Goal: Task Accomplishment & Management: Complete application form

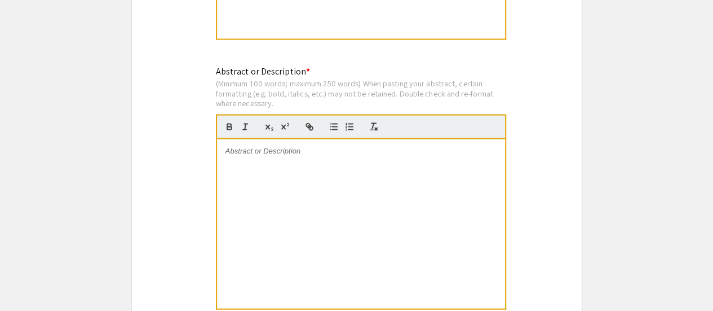
scroll to position [1055, 0]
click at [318, 174] on div at bounding box center [361, 222] width 288 height 169
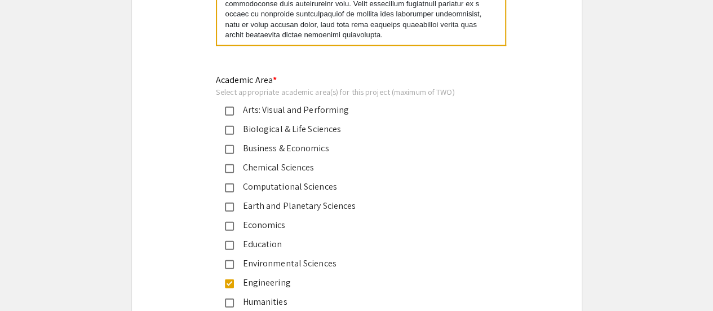
scroll to position [1319, 0]
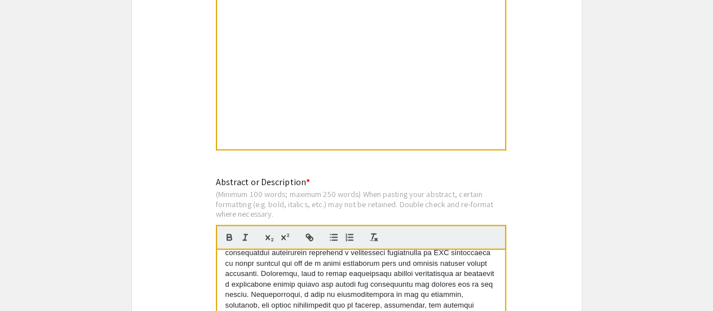
click at [350, 68] on div at bounding box center [361, 64] width 288 height 169
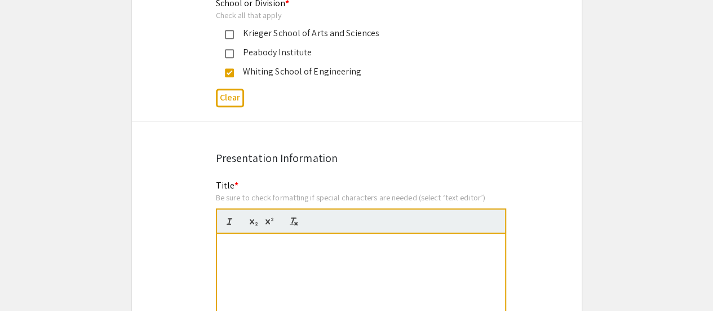
scroll to position [670, 0]
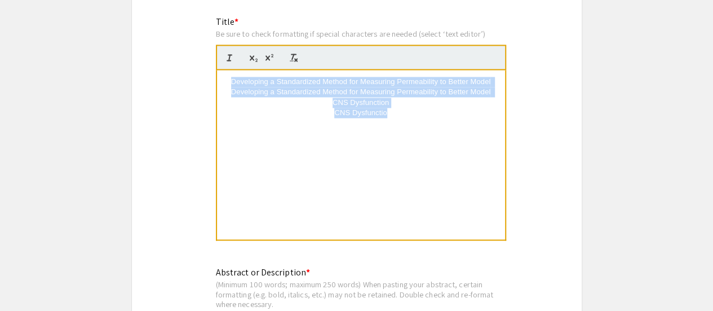
drag, startPoint x: 444, startPoint y: 120, endPoint x: 199, endPoint y: 76, distance: 249.3
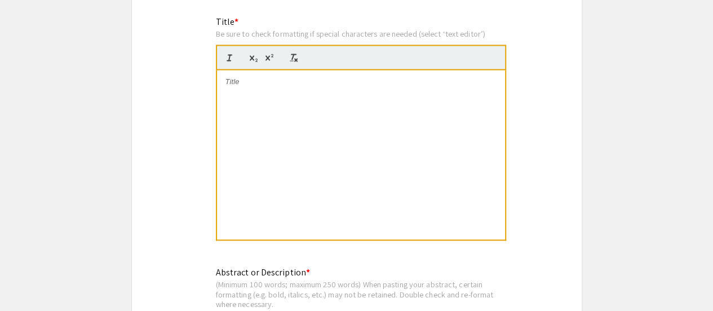
click at [309, 126] on div at bounding box center [361, 154] width 288 height 169
drag, startPoint x: 314, startPoint y: 122, endPoint x: 309, endPoint y: 126, distance: 6.9
click at [309, 126] on div at bounding box center [361, 154] width 288 height 169
click at [333, 85] on p at bounding box center [361, 82] width 271 height 10
click at [279, 77] on p at bounding box center [361, 82] width 271 height 10
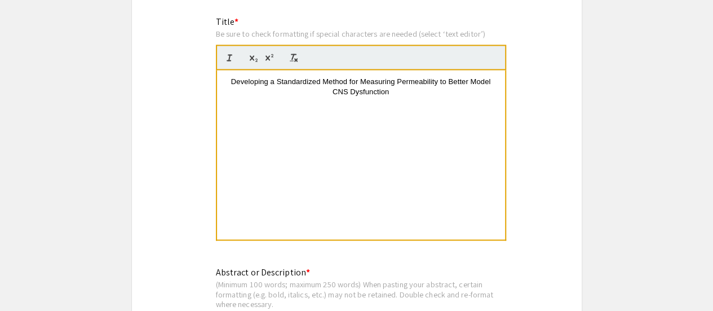
click at [236, 78] on span "Developing a Standardized Method for Measuring Permeability to Better Model CNS…" at bounding box center [362, 86] width 262 height 19
click at [403, 125] on div "Developing a Standardized Method for Measuring Permeability to Better Model CNS…" at bounding box center [361, 154] width 288 height 169
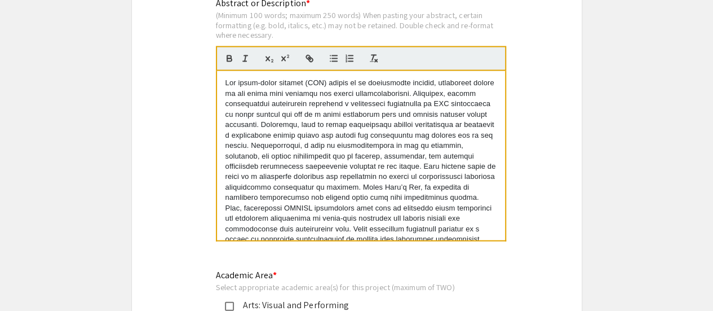
click at [409, 155] on p at bounding box center [361, 171] width 271 height 187
copy p "The blood-brain barrier (BBB) serves as an impermeable barrier, preventing toxi…"
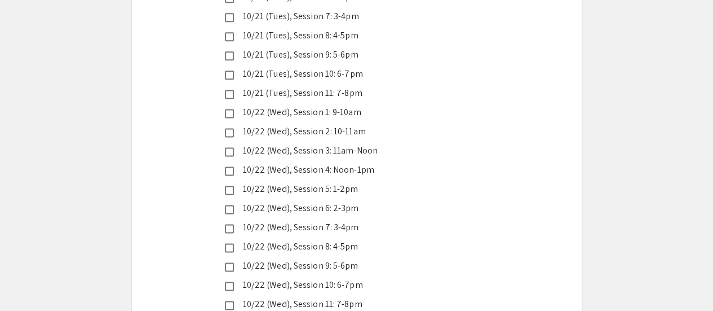
scroll to position [2971, 0]
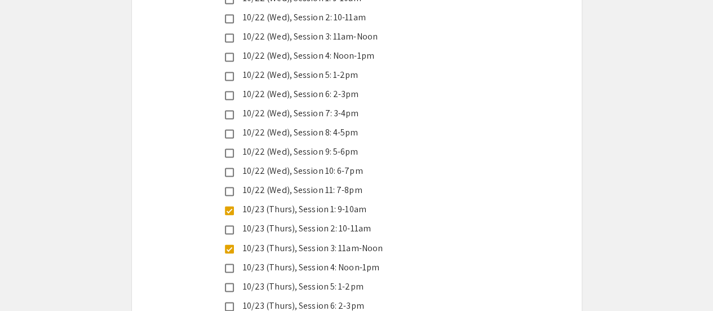
click at [230, 244] on mat-pseudo-checkbox at bounding box center [229, 248] width 9 height 9
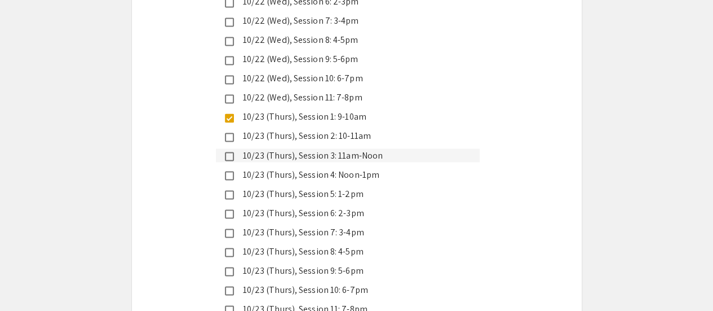
scroll to position [3063, 0]
click at [226, 267] on mat-pseudo-checkbox at bounding box center [229, 271] width 9 height 9
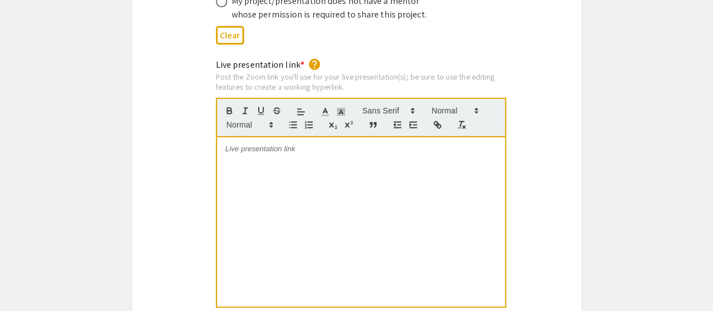
scroll to position [2357, 0]
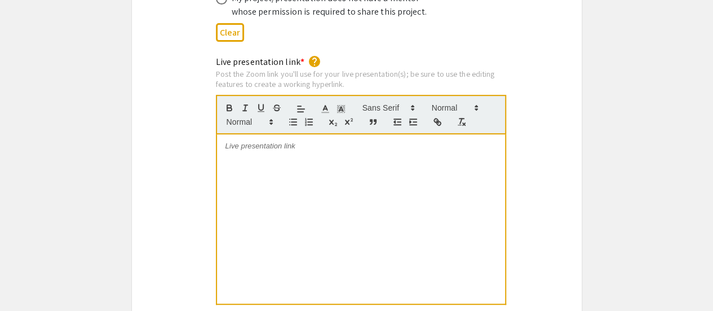
click at [373, 134] on div at bounding box center [361, 218] width 288 height 169
click at [396, 141] on p "https://JHUBlueJays.zoom.us/j/92259756989?pwd=4EWgcgySEzSaRX8ja9gy4rV1pBSYiz.1" at bounding box center [361, 146] width 271 height 10
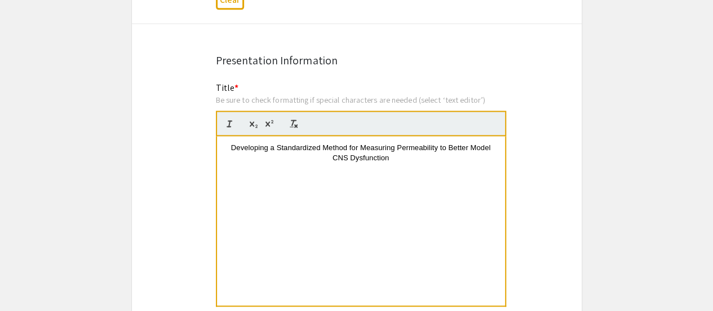
scroll to position [781, 0]
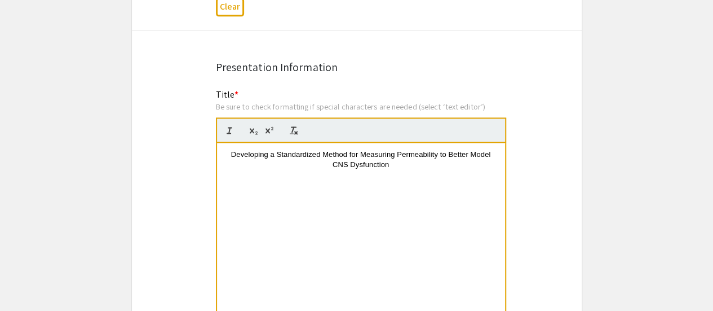
click at [297, 176] on div "Developing a Standardized Method for Measuring Permeability to Better Model CNS…" at bounding box center [361, 227] width 288 height 169
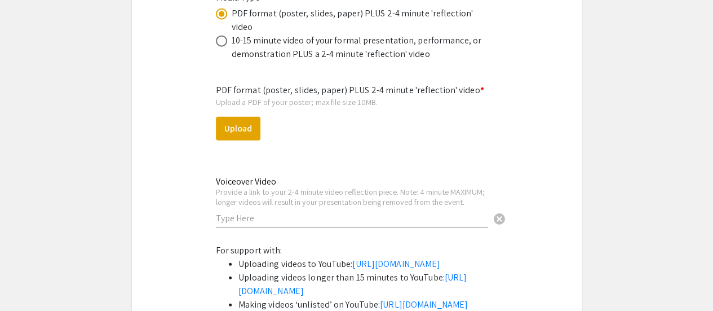
scroll to position [3469, 0]
click at [289, 213] on input "text" at bounding box center [352, 219] width 272 height 12
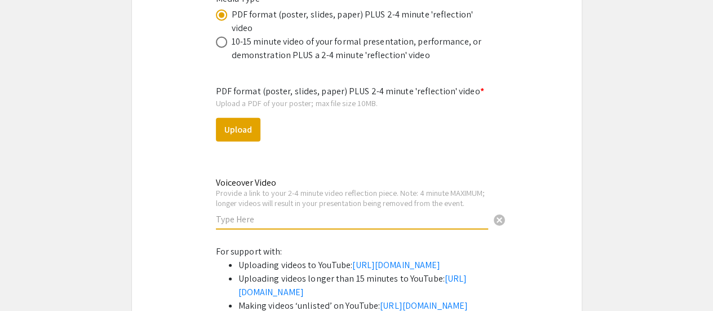
paste input "https://youtu.be/kK72oLFT_ns"
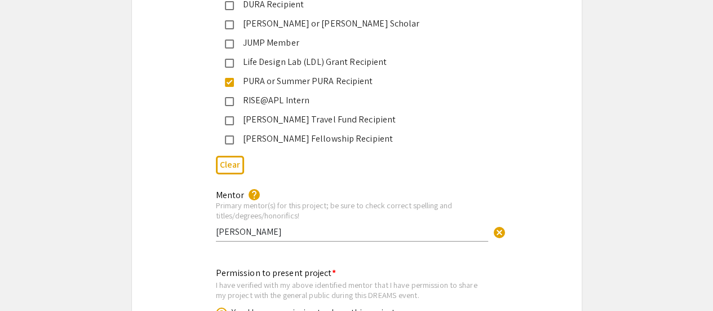
scroll to position [2138, 0]
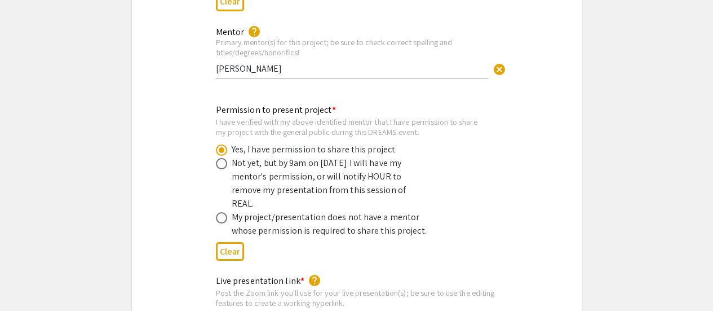
type input "https://youtu.be/kK72oLFT_ns"
click at [329, 61] on div "Mentor help Primary mentor(s) for this project; be sure to check correct spelli…" at bounding box center [352, 47] width 272 height 63
click at [221, 63] on input "Dr. Peter Searson" at bounding box center [352, 69] width 272 height 12
click at [298, 63] on input "Prof. Peter Searson" at bounding box center [352, 69] width 272 height 12
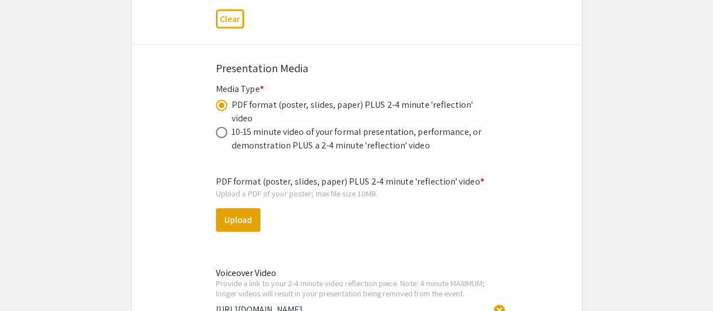
scroll to position [3378, 0]
type input "Prof. Peter Searson, Alex Pessell"
click at [252, 209] on button "Upload" at bounding box center [238, 221] width 45 height 24
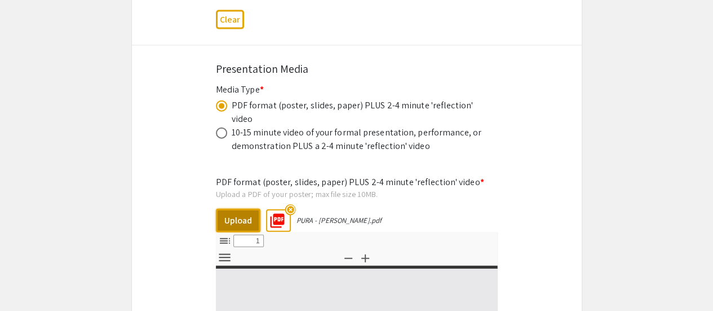
select select "custom"
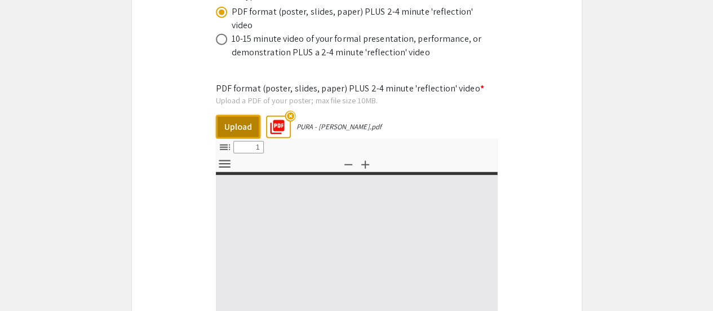
type input "0"
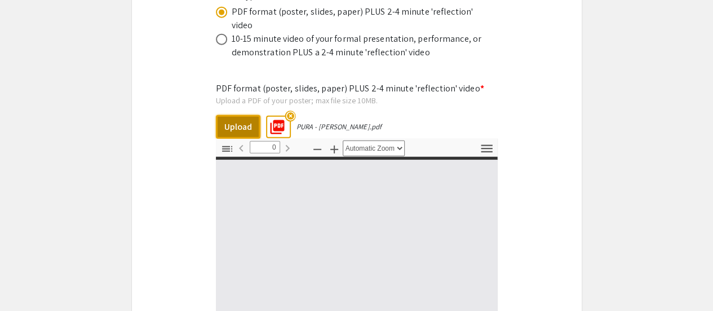
select select "custom"
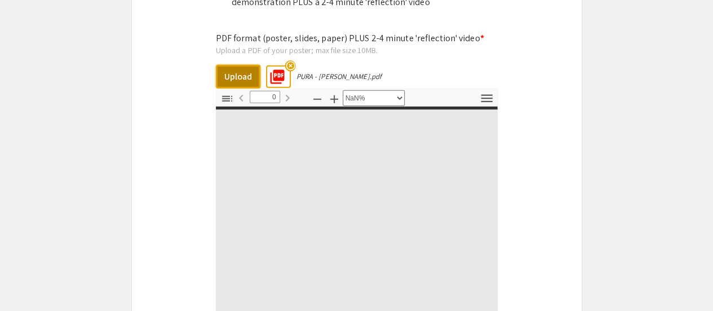
type input "1"
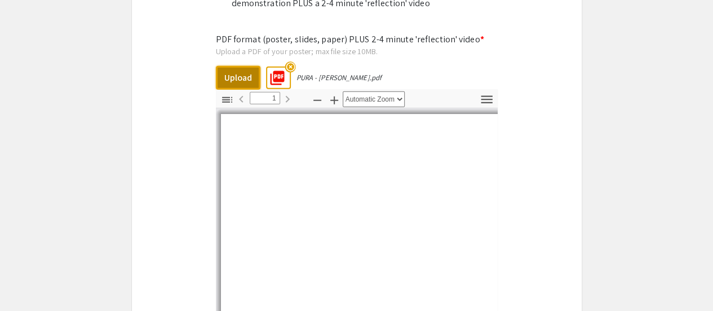
scroll to position [3520, 0]
select select "auto"
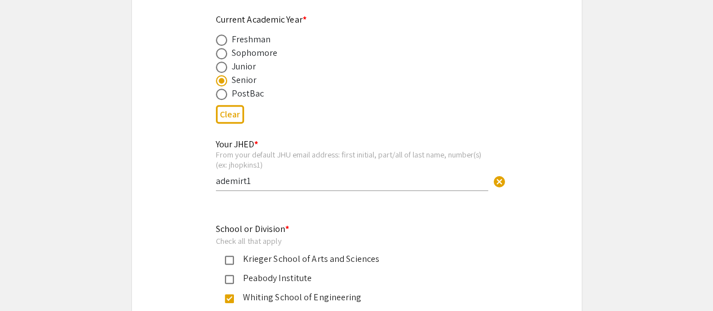
scroll to position [465, 0]
click at [319, 189] on div "Your JHED * From your default JHU email address: first initial, part/all of las…" at bounding box center [352, 158] width 272 height 63
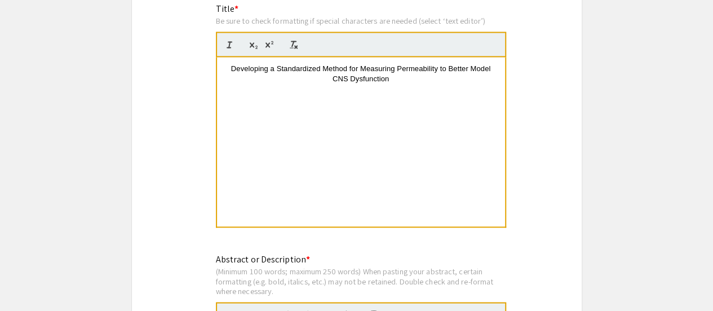
scroll to position [831, 0]
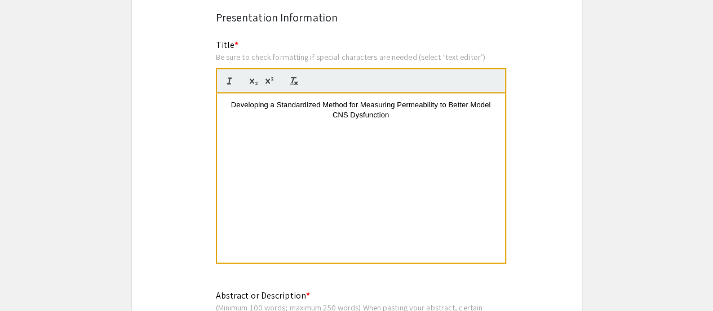
click at [396, 105] on span "Developing a Standardized Method for Measuring Permeability to Better Model CNS…" at bounding box center [362, 109] width 262 height 19
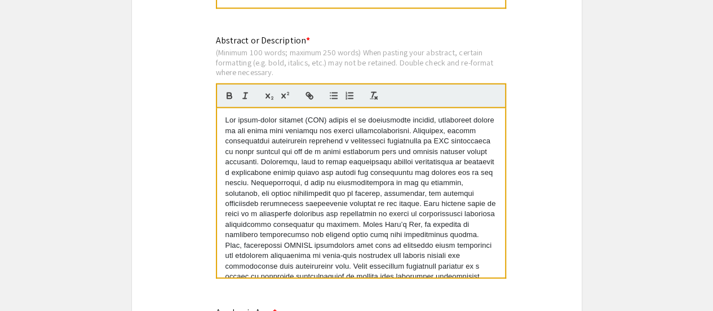
scroll to position [1085, 0]
click at [398, 173] on p at bounding box center [361, 209] width 271 height 187
copy p "The blood-brain barrier (BBB) serves as an impermeable barrier, preventing toxi…"
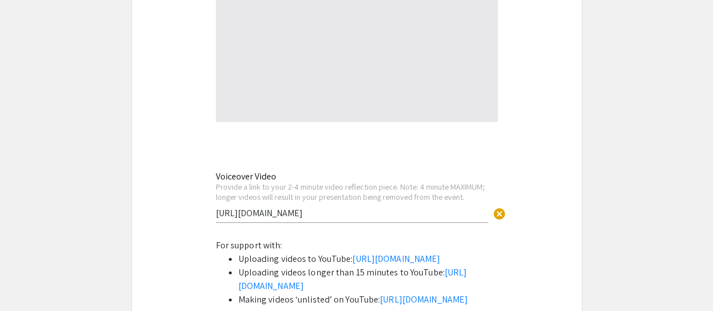
scroll to position [3788, 0]
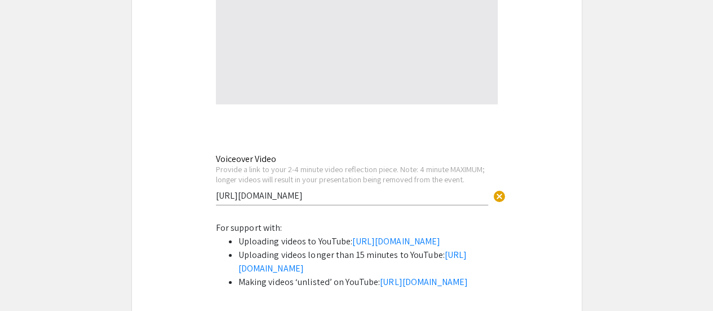
click at [292, 190] on input "https://youtu.be/kK72oLFT_ns" at bounding box center [352, 196] width 272 height 12
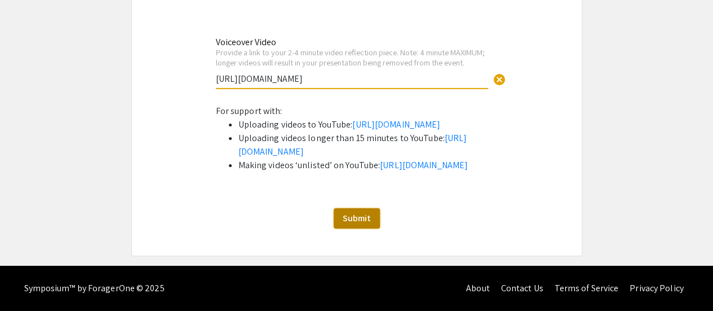
click at [359, 221] on span "Submit" at bounding box center [357, 218] width 28 height 12
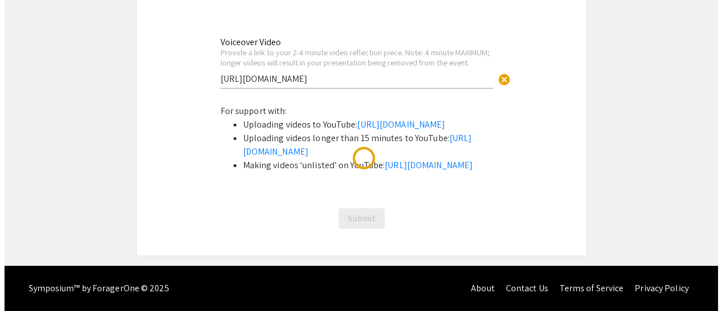
scroll to position [0, 0]
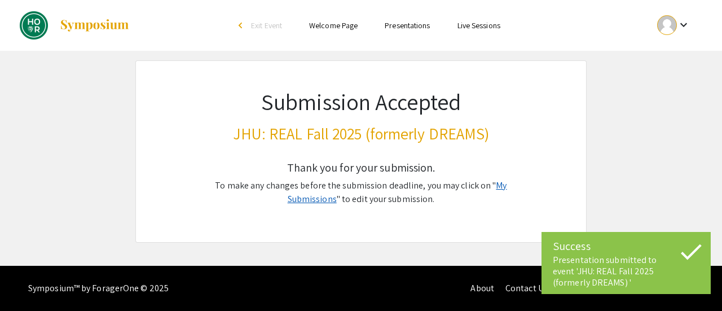
click at [487, 179] on link "My Submissions" at bounding box center [397, 191] width 219 height 25
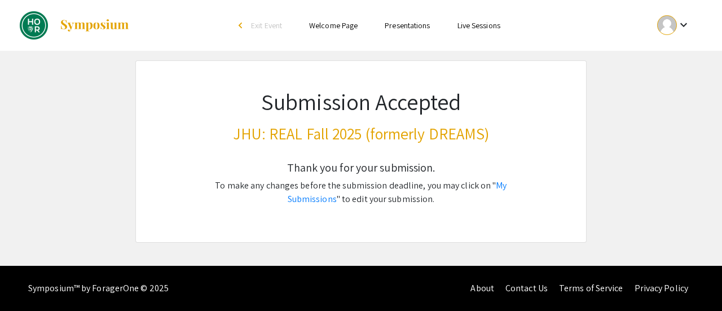
click at [689, 22] on mat-icon "keyboard_arrow_down" at bounding box center [684, 25] width 14 height 14
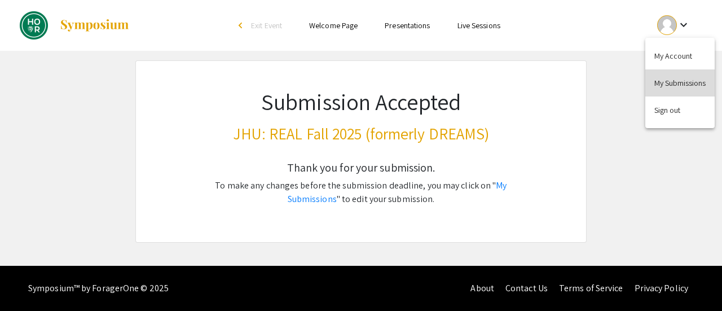
click at [672, 77] on button "My Submissions" at bounding box center [679, 82] width 69 height 27
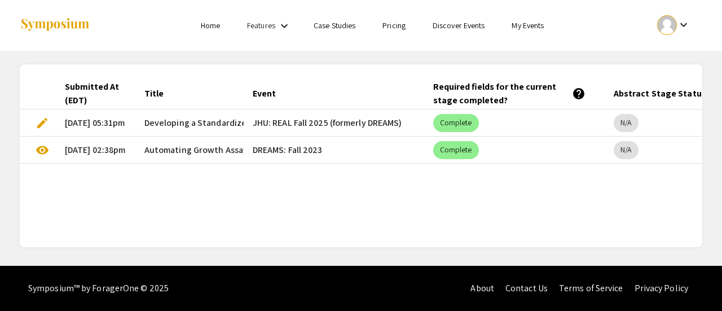
click at [85, 147] on mat-cell "[DATE] 02:38pm" at bounding box center [96, 149] width 80 height 27
click at [43, 149] on span "visibility" at bounding box center [43, 150] width 14 height 14
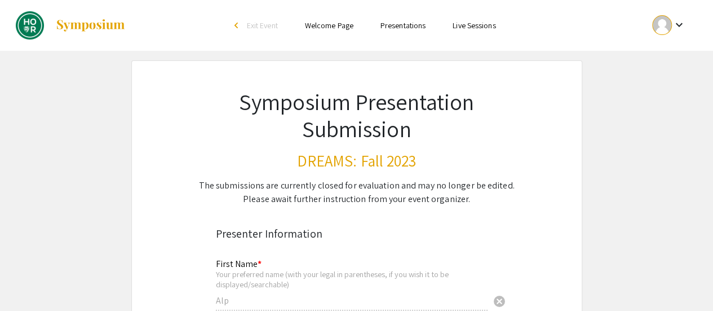
select select "custom"
type input "0"
select select "custom"
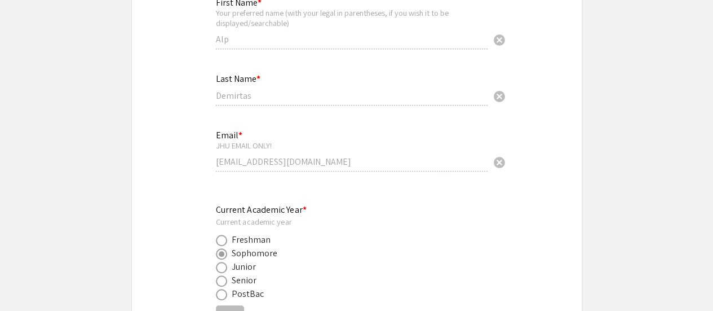
type input "1"
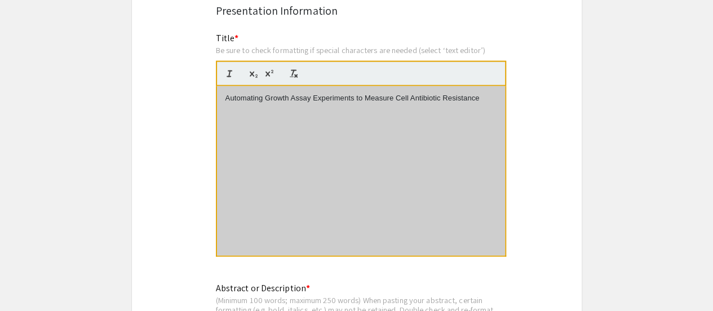
select select "auto"
